Goal: Check status: Verify the current state of an ongoing process or item

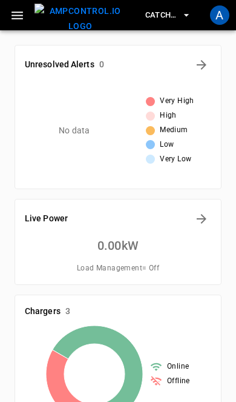
click at [222, 18] on div "A" at bounding box center [219, 14] width 19 height 19
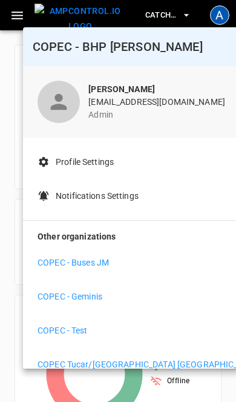
click at [102, 298] on p "COPEC - Geminis" at bounding box center [70, 296] width 65 height 13
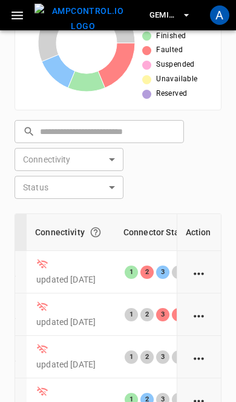
scroll to position [0, 133]
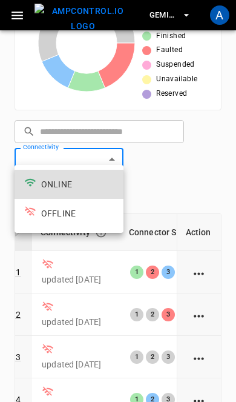
click at [96, 184] on li "ONLINE" at bounding box center [69, 184] width 109 height 29
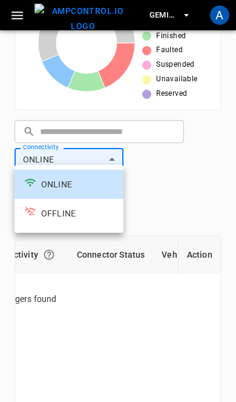
click at [176, 190] on div at bounding box center [118, 201] width 236 height 402
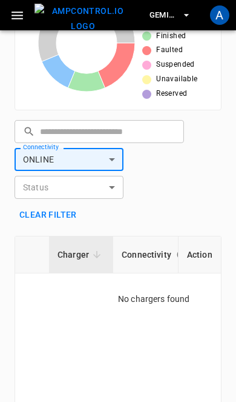
scroll to position [0, 0]
click at [114, 148] on body "Geminis Local time 2025-09-10 17:34:10 -03:00 0 10 s ago A Unresolved Alerts 0 …" at bounding box center [118, 10] width 236 height 1107
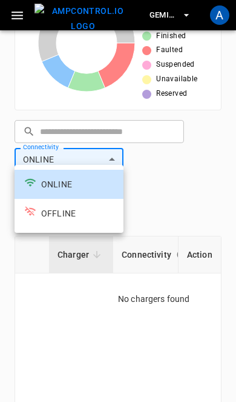
click at [93, 219] on li "OFFLINE" at bounding box center [69, 213] width 109 height 29
type input "**********"
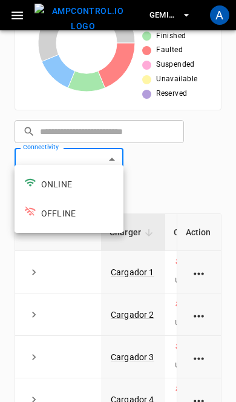
click at [172, 176] on div at bounding box center [118, 201] width 236 height 402
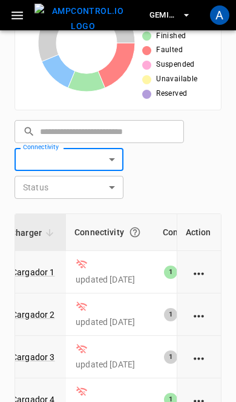
scroll to position [0, 84]
